Goal: Navigation & Orientation: Understand site structure

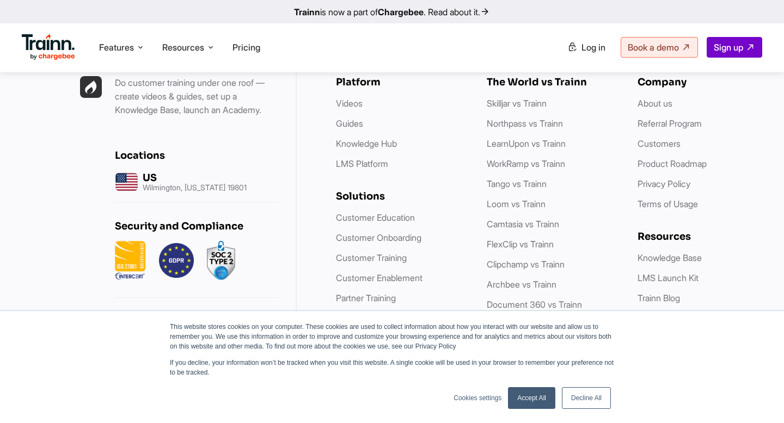
scroll to position [3242, 0]
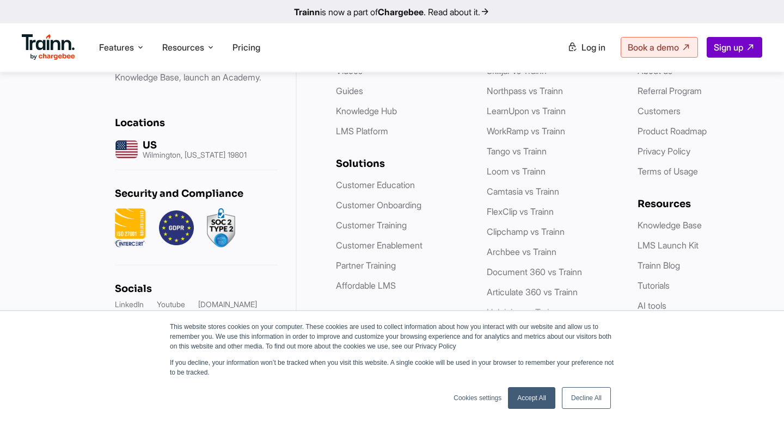
click at [587, 387] on link "Decline All" at bounding box center [586, 398] width 49 height 22
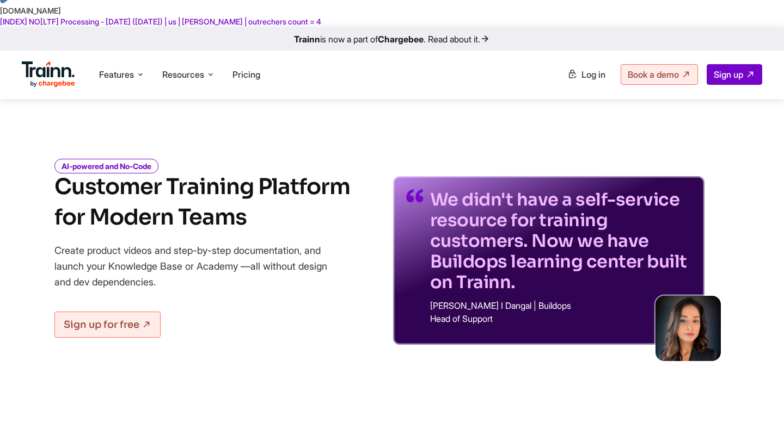
scroll to position [0, 0]
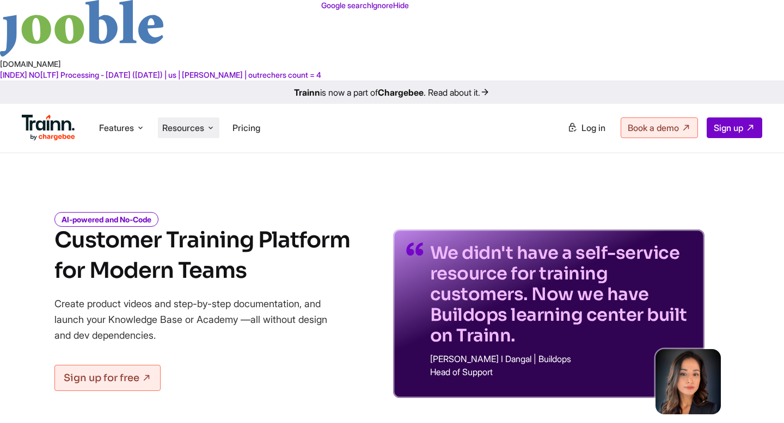
click at [180, 122] on span "Resources" at bounding box center [183, 128] width 42 height 12
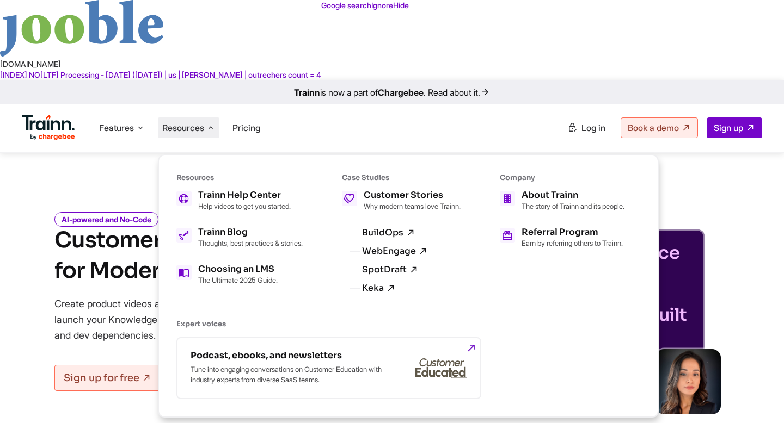
click at [182, 122] on span "Resources" at bounding box center [183, 128] width 42 height 12
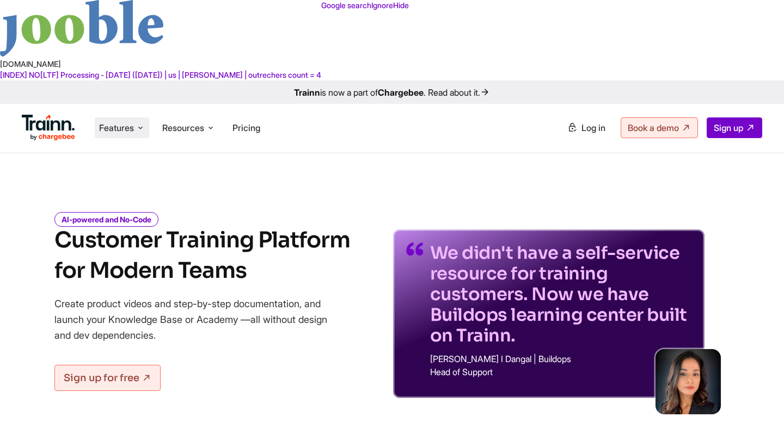
click at [135, 118] on li "Features Product Videos Create product & how-to videos in multiple languages. G…" at bounding box center [122, 128] width 54 height 21
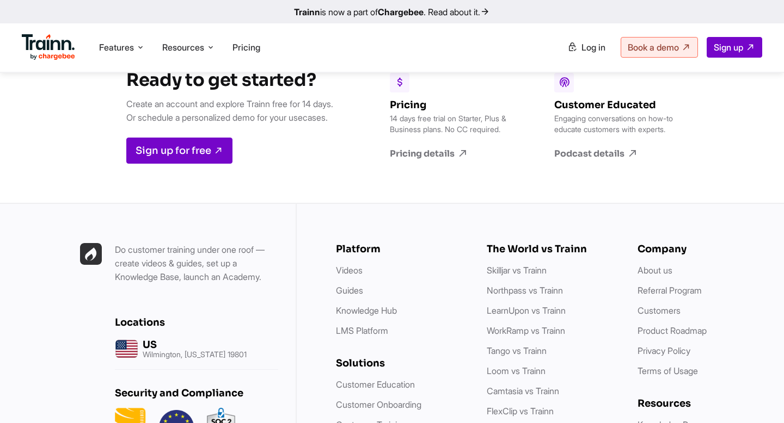
scroll to position [3029, 0]
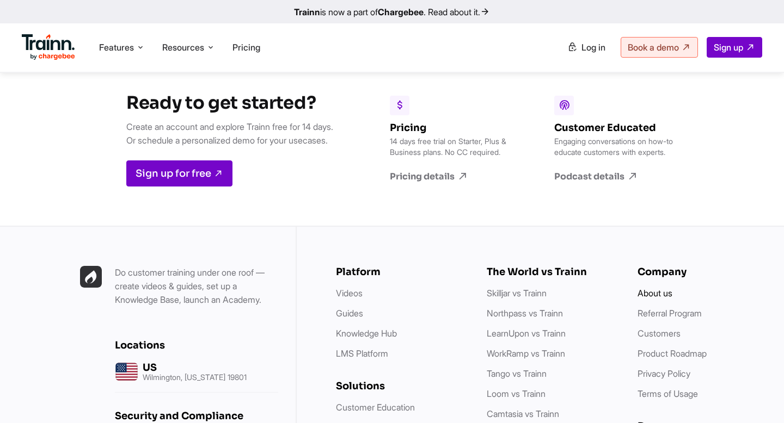
click at [661, 288] on link "About us" at bounding box center [654, 293] width 35 height 11
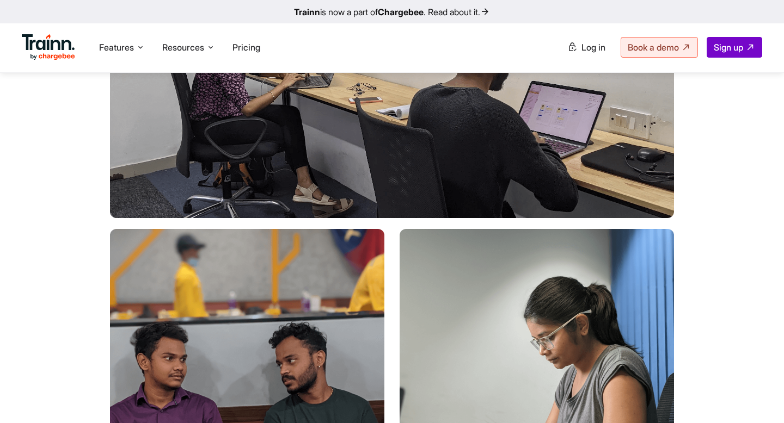
scroll to position [2018, 0]
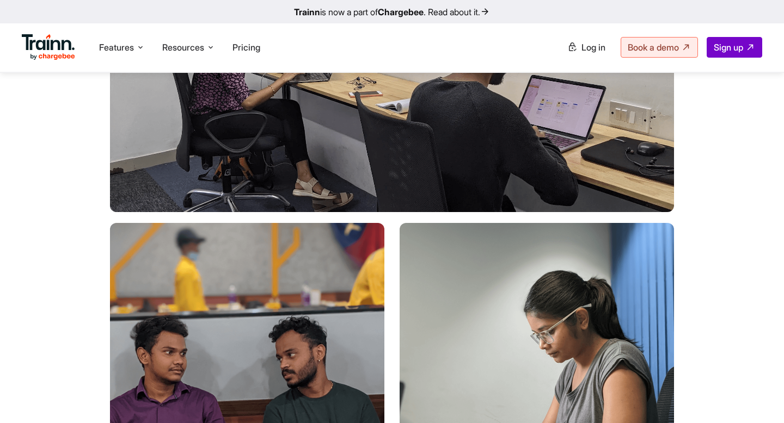
click at [55, 47] on img at bounding box center [48, 47] width 53 height 26
